Goal: Check status

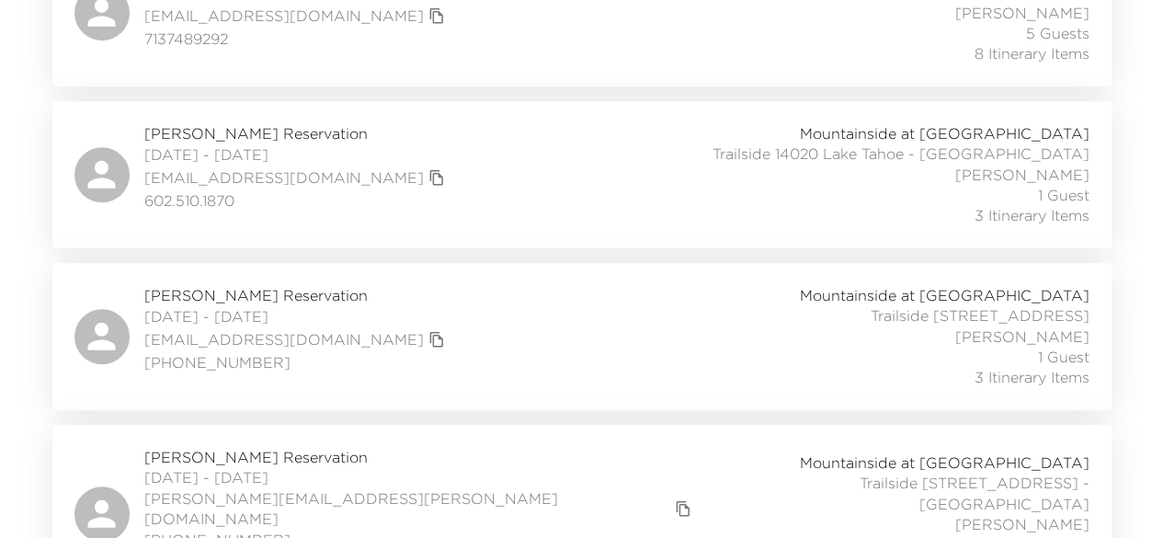
scroll to position [446, 0]
click at [255, 125] on span "Lisa Walters Reservation" at bounding box center [296, 134] width 305 height 20
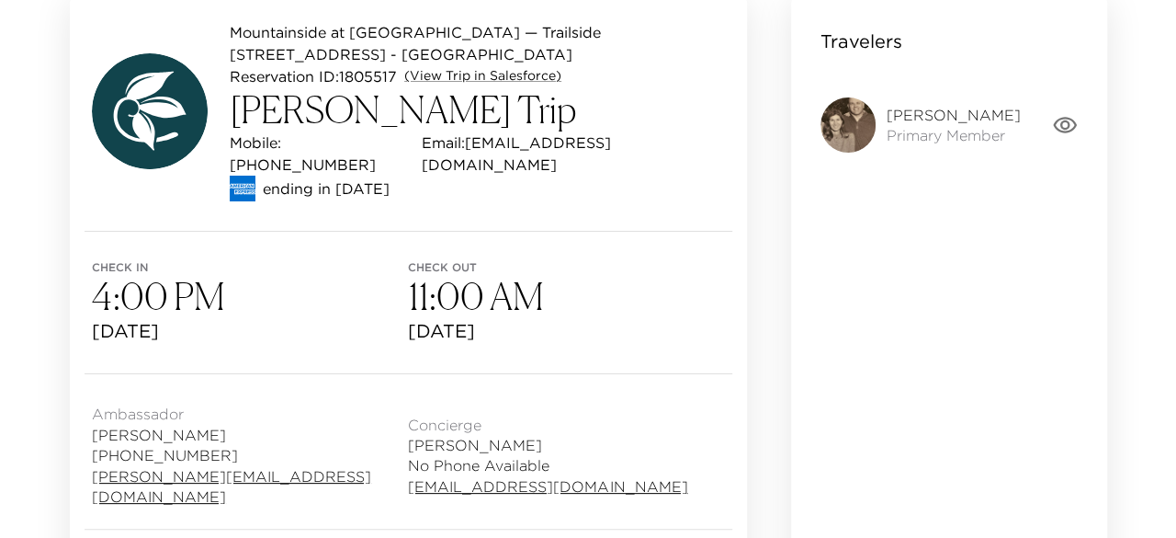
scroll to position [153, 0]
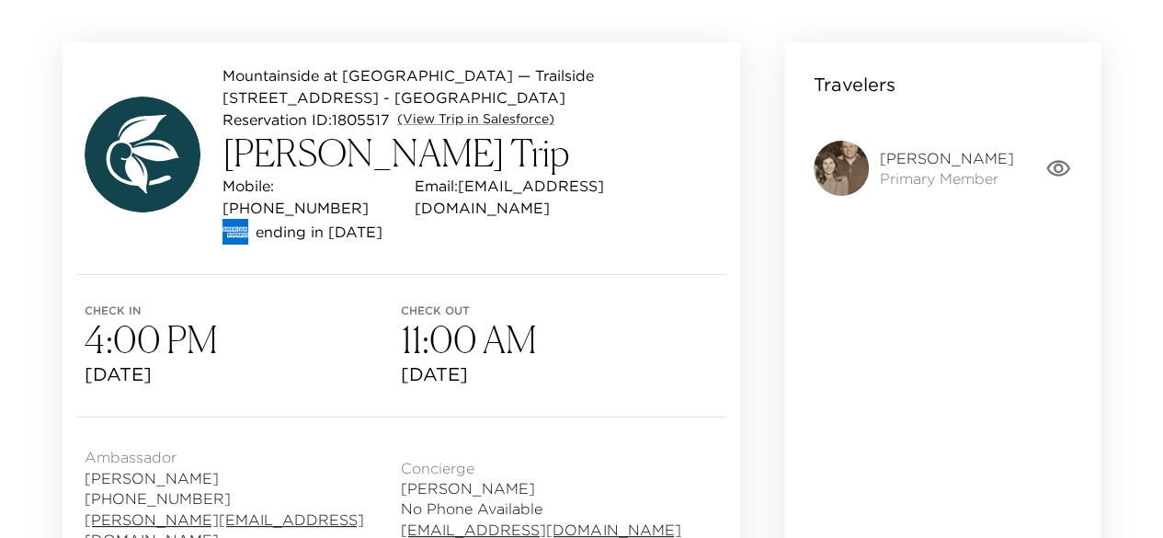
click at [1049, 153] on div "[PERSON_NAME] Primary Member" at bounding box center [941, 168] width 257 height 107
click at [1054, 165] on icon "button" at bounding box center [1058, 168] width 24 height 17
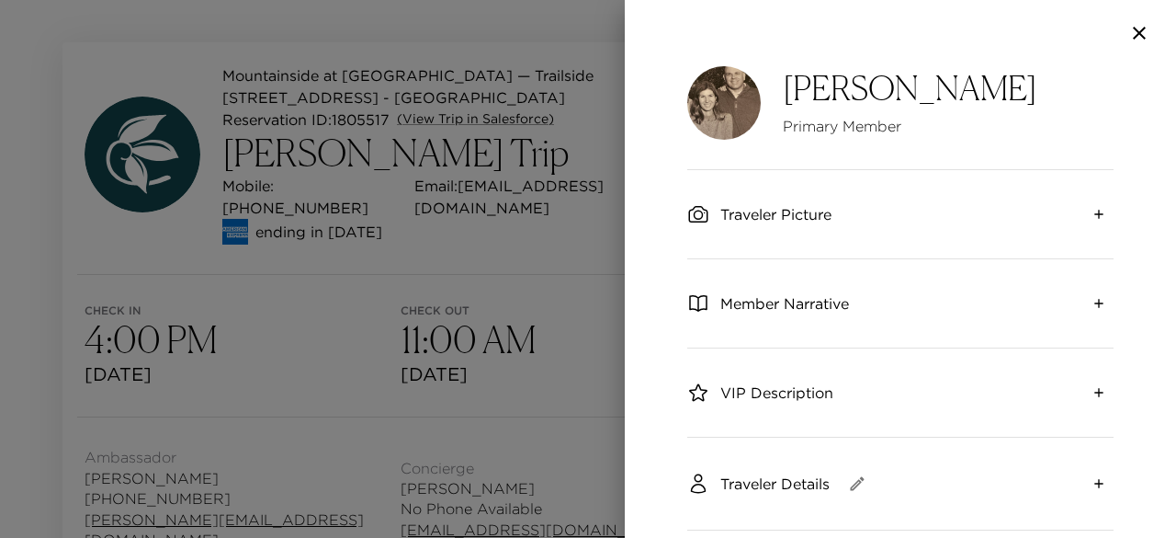
click at [1095, 301] on icon "expand" at bounding box center [1099, 303] width 8 height 8
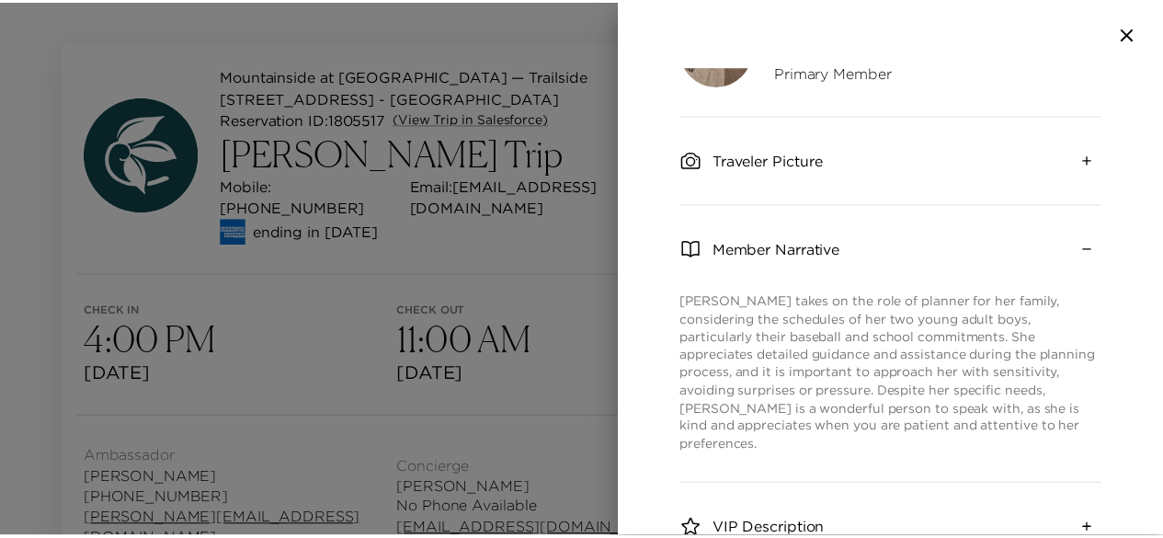
scroll to position [55, 0]
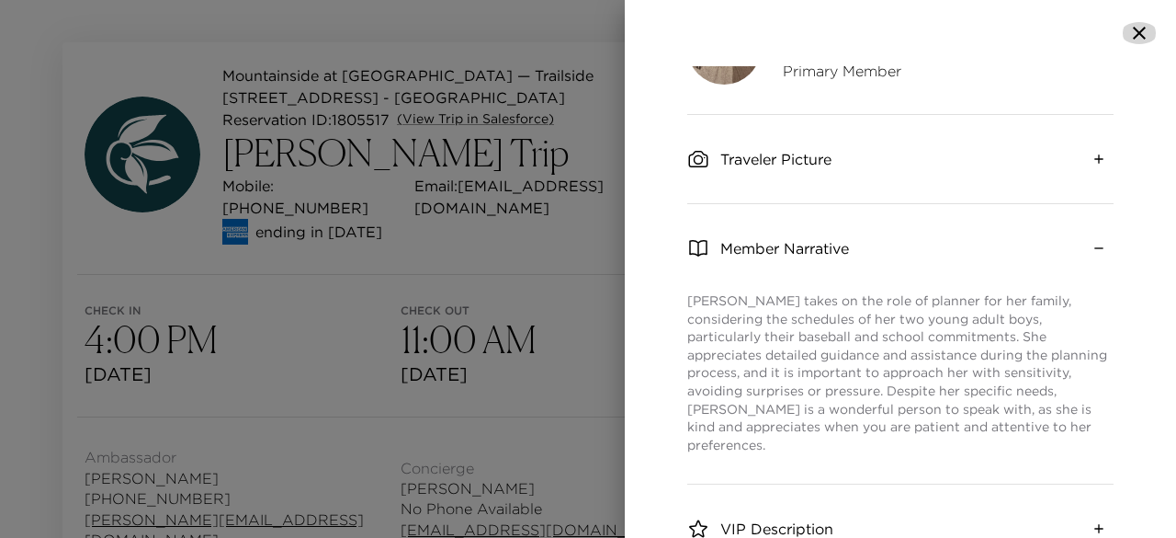
click at [1136, 29] on icon "button" at bounding box center [1139, 33] width 13 height 13
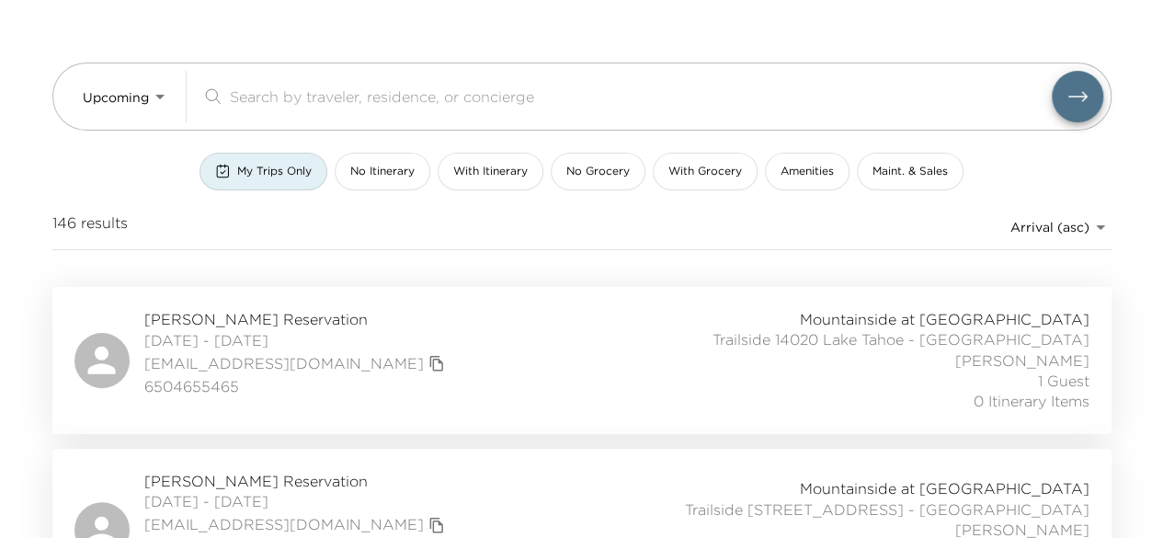
scroll to position [100, 0]
